Goal: Task Accomplishment & Management: Use online tool/utility

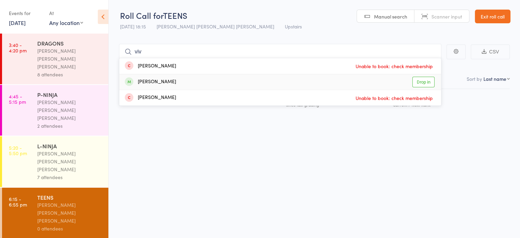
type input "viv"
click at [217, 81] on div "[PERSON_NAME] Drop in" at bounding box center [280, 81] width 322 height 15
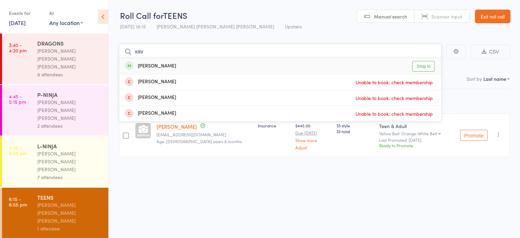
type input "xav"
click at [232, 65] on div "[PERSON_NAME] Drop in" at bounding box center [280, 66] width 322 height 16
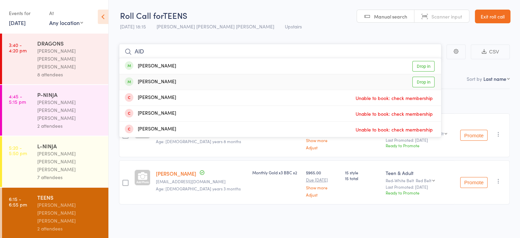
type input "AID"
click at [232, 82] on div "[PERSON_NAME] Drop in" at bounding box center [280, 81] width 322 height 15
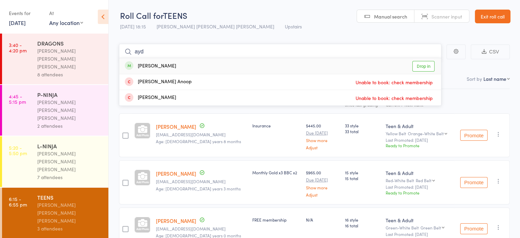
type input "ayd"
click at [285, 64] on div "Aydin Mosaeb Drop in" at bounding box center [280, 66] width 322 height 16
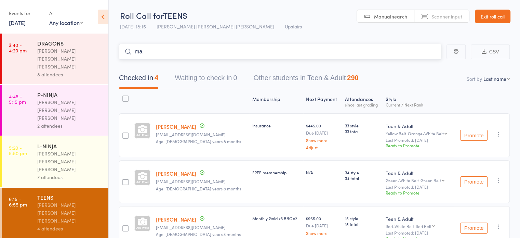
type input "m"
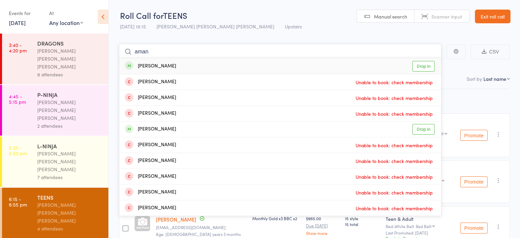
type input "aman"
click at [389, 62] on div "[PERSON_NAME] Drop in" at bounding box center [280, 66] width 322 height 16
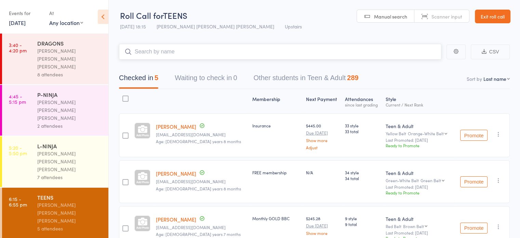
click at [344, 51] on input "search" at bounding box center [280, 52] width 322 height 16
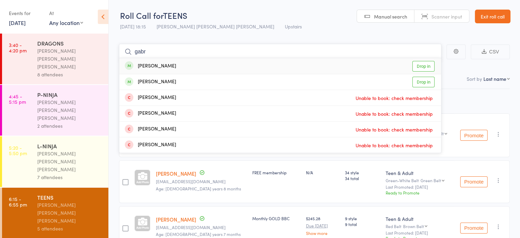
type input "gabr"
click at [328, 66] on div "[PERSON_NAME] Drop in" at bounding box center [280, 66] width 322 height 16
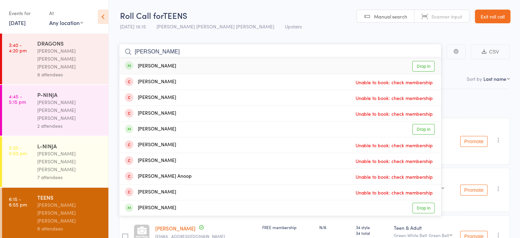
type input "[PERSON_NAME]"
click at [209, 60] on div "[PERSON_NAME] Drop in" at bounding box center [280, 66] width 322 height 16
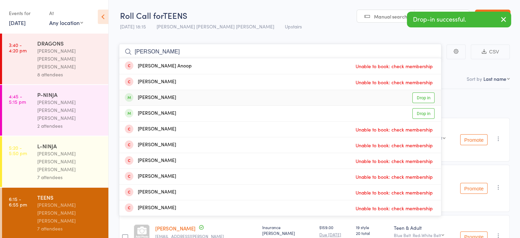
type input "[PERSON_NAME]"
click at [199, 100] on div "[PERSON_NAME] Drop in" at bounding box center [280, 97] width 322 height 15
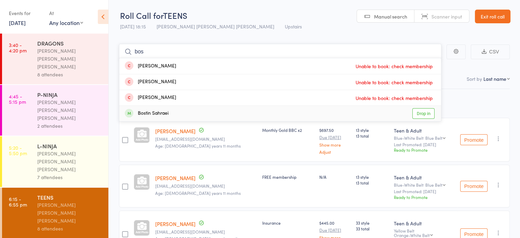
type input "bos"
click at [230, 110] on div "Bostin Sahraei Drop in" at bounding box center [280, 113] width 322 height 15
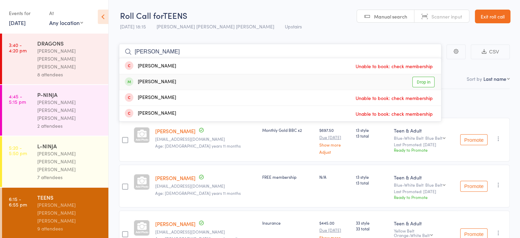
type input "[PERSON_NAME]"
click at [241, 83] on div "[PERSON_NAME] Drop in" at bounding box center [280, 81] width 322 height 15
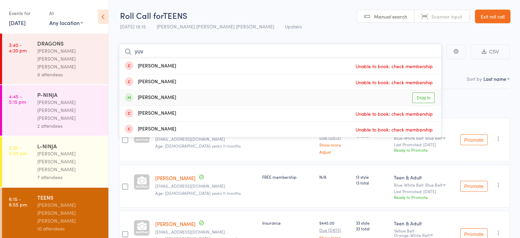
type input "yuv"
click at [244, 94] on div "[PERSON_NAME] Drop in" at bounding box center [280, 97] width 322 height 15
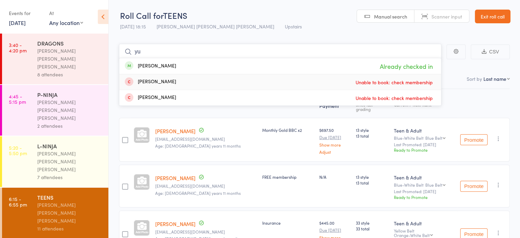
type input "y"
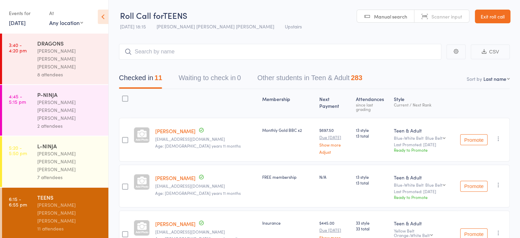
click at [353, 197] on div "13 style 13 total" at bounding box center [372, 185] width 38 height 42
